Goal: Task Accomplishment & Management: Use online tool/utility

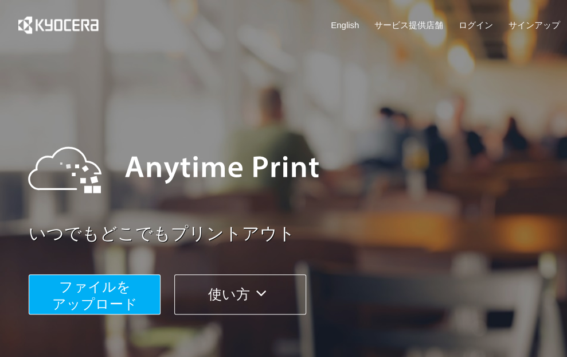
click at [100, 292] on span "ファイルを ​​アップロード" at bounding box center [94, 295] width 85 height 33
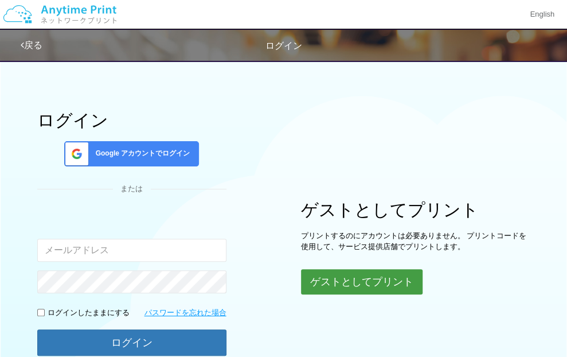
click at [338, 275] on button "ゲストとしてプリント" at bounding box center [362, 281] width 122 height 25
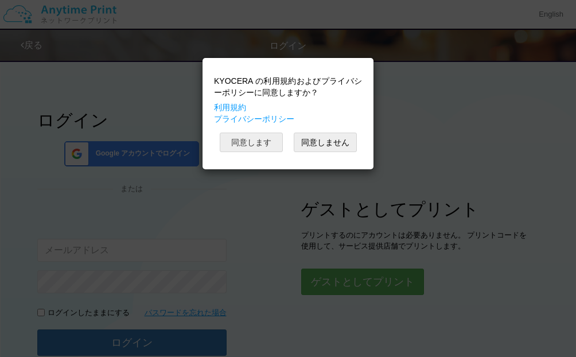
click at [274, 142] on button "同意します" at bounding box center [251, 143] width 63 height 20
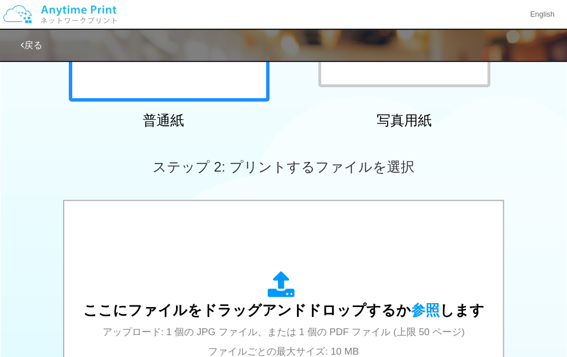
scroll to position [295, 0]
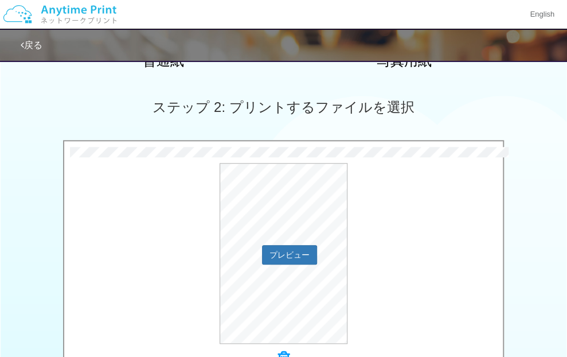
click at [411, 252] on div "プレビュー" at bounding box center [283, 253] width 439 height 181
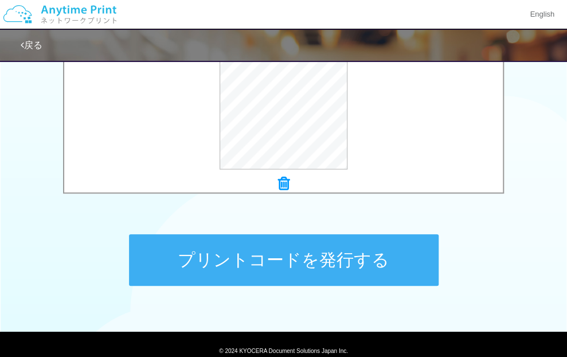
scroll to position [472, 0]
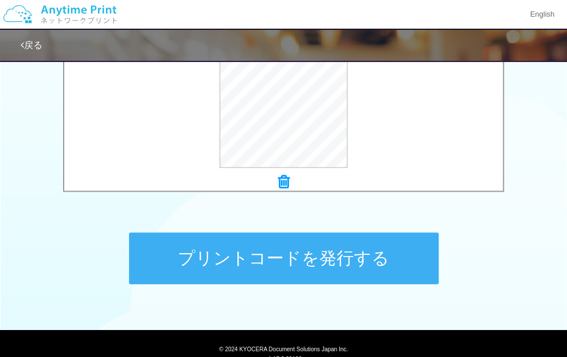
click at [317, 255] on button "プリントコードを発行する" at bounding box center [284, 258] width 310 height 52
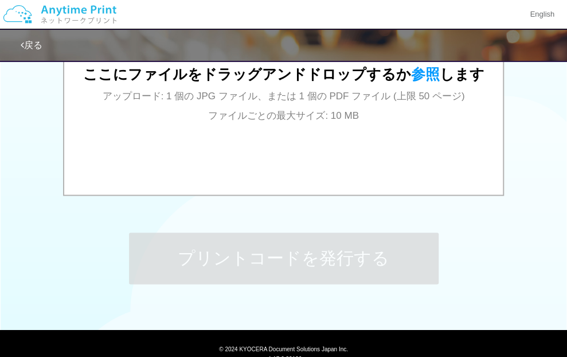
scroll to position [0, 0]
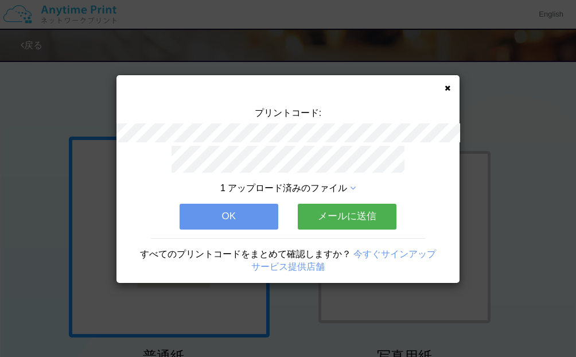
click at [225, 121] on div "プリントコード:" at bounding box center [287, 126] width 343 height 39
click at [247, 218] on button "OK" at bounding box center [229, 216] width 99 height 25
